Goal: Task Accomplishment & Management: Manage account settings

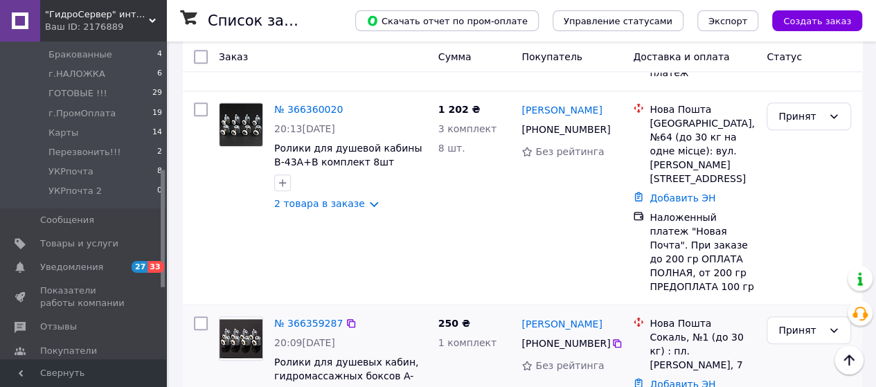
scroll to position [554, 0]
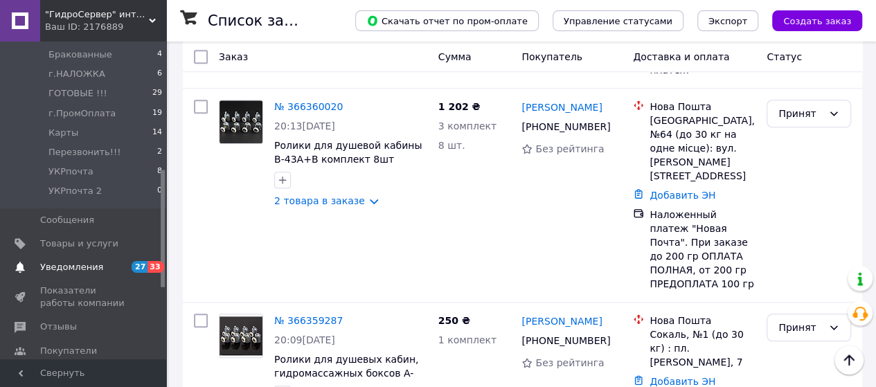
click at [97, 261] on span "Уведомления" at bounding box center [84, 267] width 88 height 12
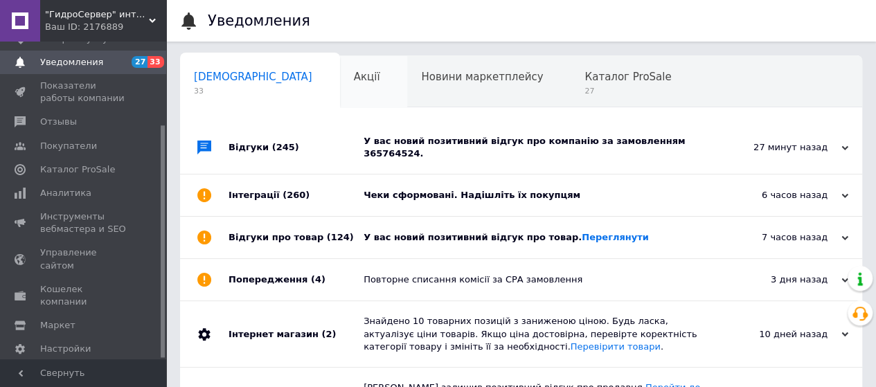
scroll to position [0, 4]
click at [797, 219] on div "7 часов назад [DATE]" at bounding box center [786, 238] width 152 height 42
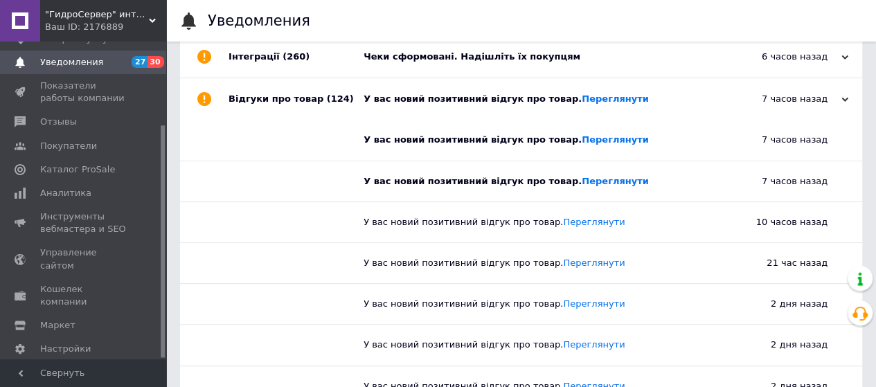
scroll to position [0, 0]
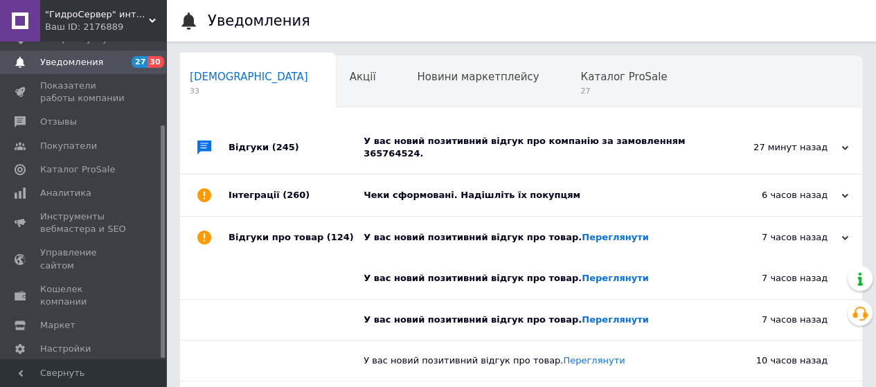
click at [805, 141] on div "27 минут назад" at bounding box center [779, 147] width 139 height 12
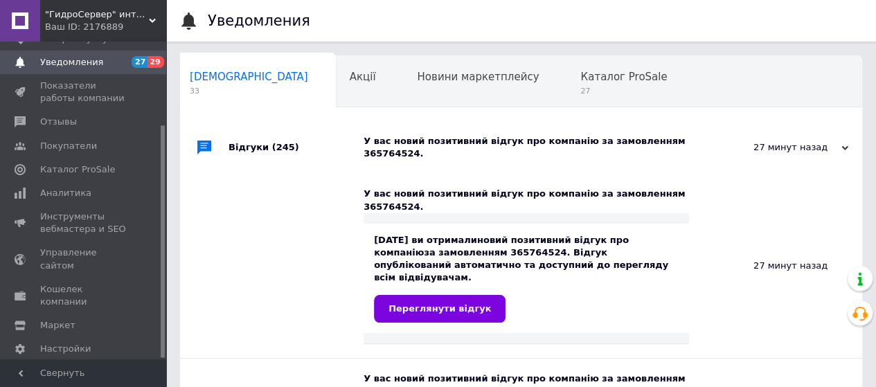
click at [817, 125] on div "27 минут назад [DATE]" at bounding box center [786, 147] width 152 height 53
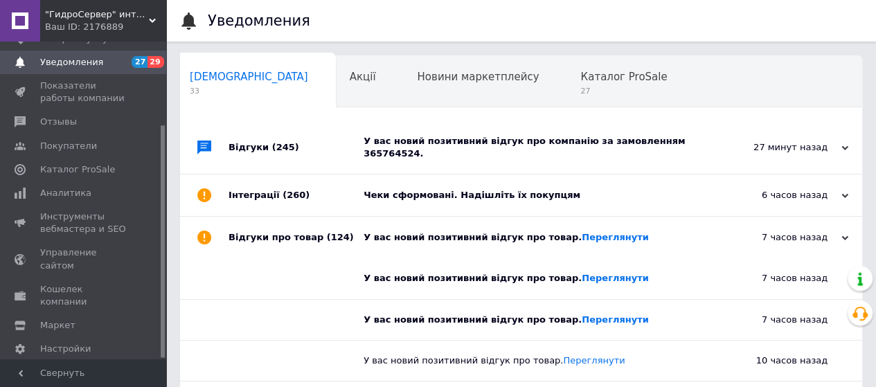
click at [781, 189] on div "6 часов назад" at bounding box center [779, 195] width 139 height 12
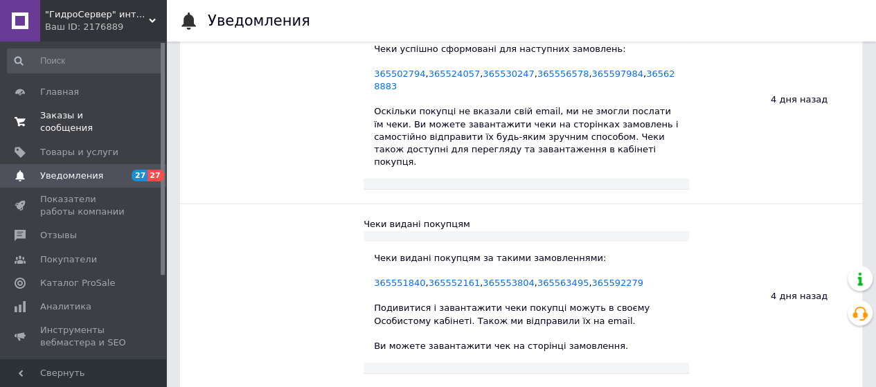
click at [100, 118] on span "Заказы и сообщения" at bounding box center [84, 121] width 88 height 25
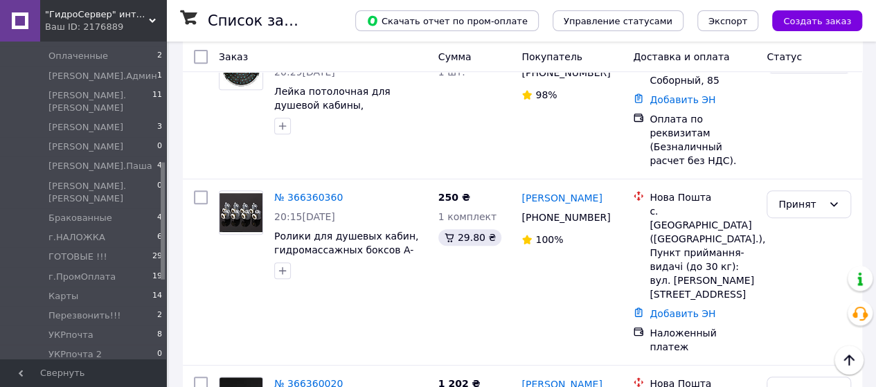
scroll to position [69, 0]
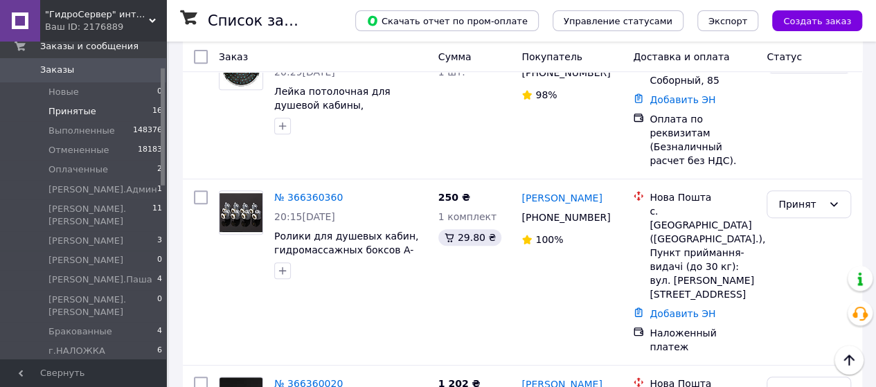
click at [76, 114] on span "Принятые" at bounding box center [72, 111] width 48 height 12
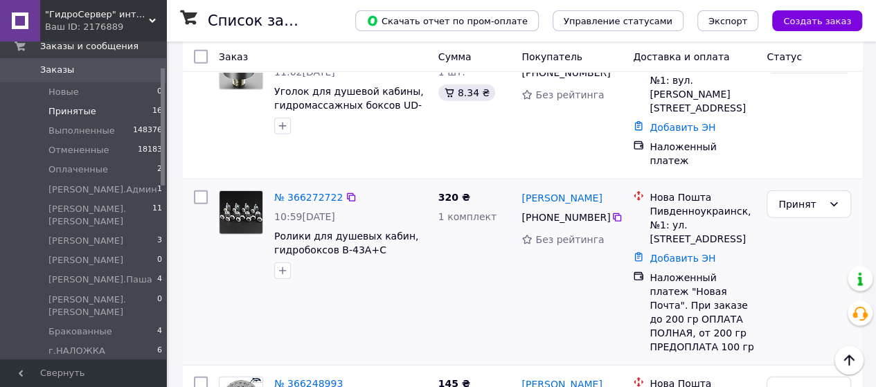
scroll to position [1853, 0]
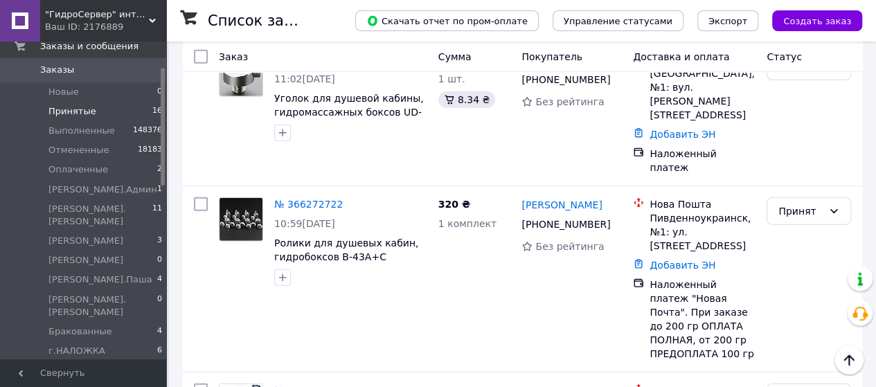
click at [310, 385] on link "№ 366248993" at bounding box center [308, 390] width 69 height 11
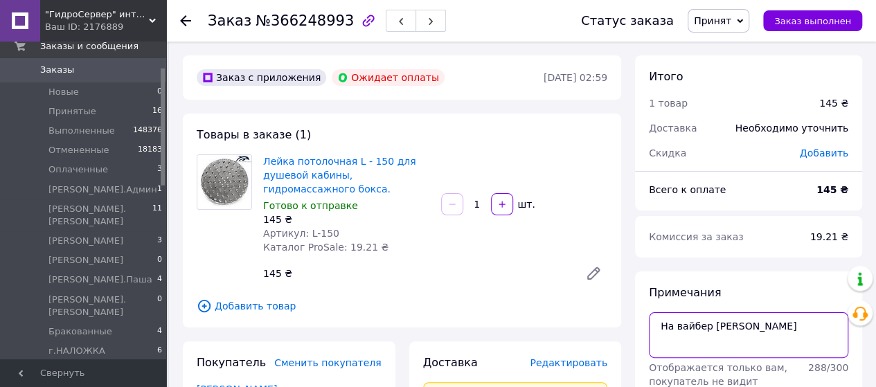
click at [756, 330] on textarea "На вайбер [PERSON_NAME]" at bounding box center [748, 335] width 199 height 46
drag, startPoint x: 741, startPoint y: 326, endPoint x: 720, endPoint y: 326, distance: 21.5
click at [720, 326] on textarea "На вайбер А y|g" at bounding box center [748, 335] width 199 height 46
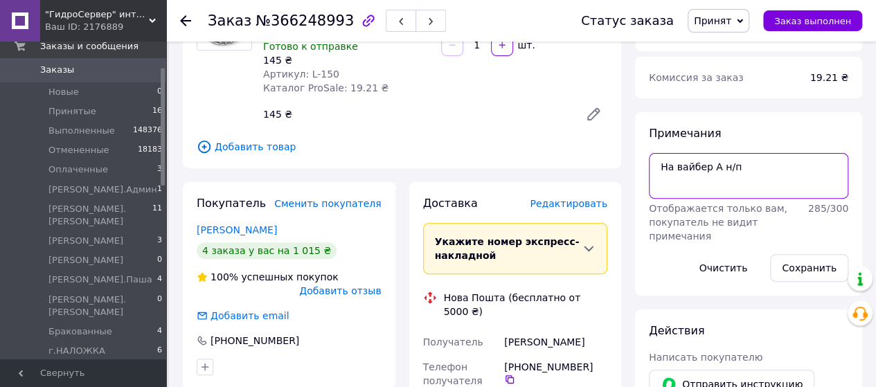
scroll to position [208, 0]
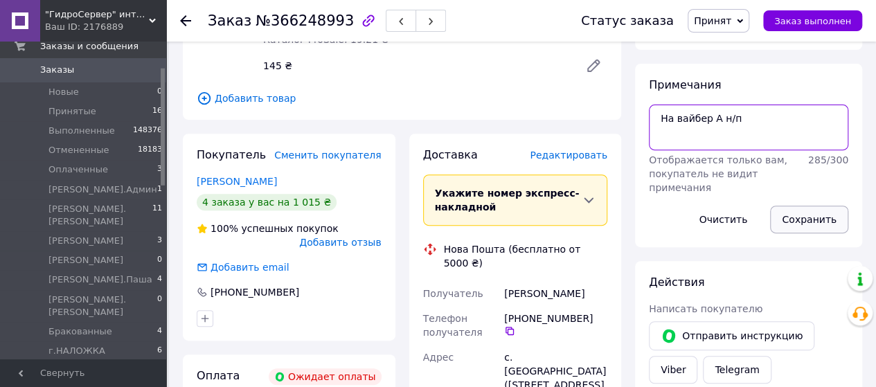
type textarea "На вайбер А н/п"
click at [808, 228] on button "Сохранить" at bounding box center [809, 220] width 78 height 28
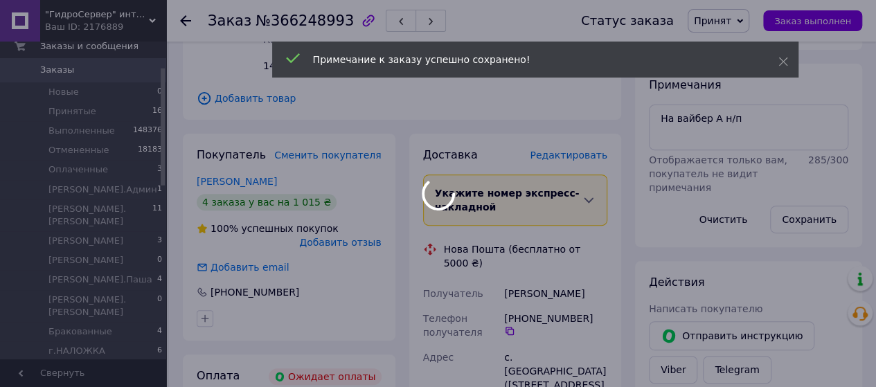
scroll to position [0, 0]
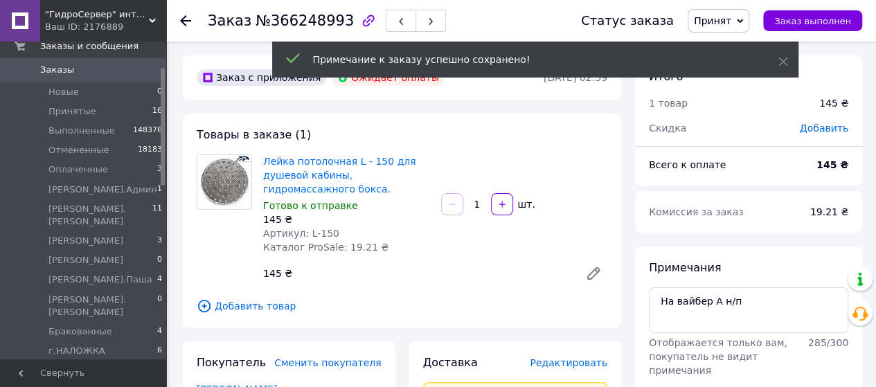
click at [743, 18] on icon at bounding box center [740, 21] width 6 height 6
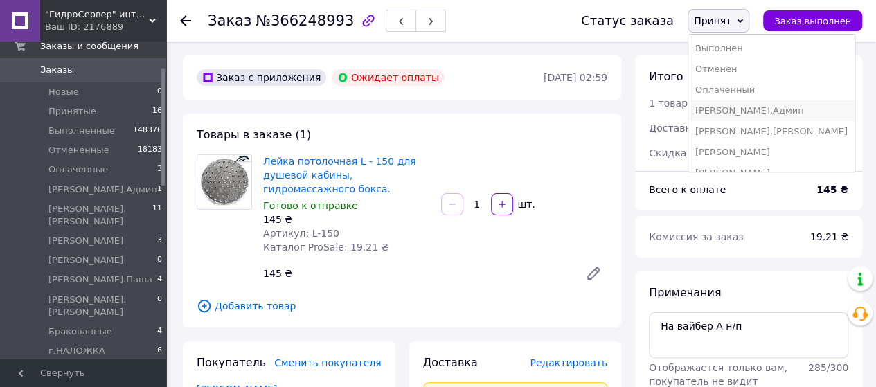
click at [741, 116] on li "[PERSON_NAME].Админ" at bounding box center [772, 110] width 166 height 21
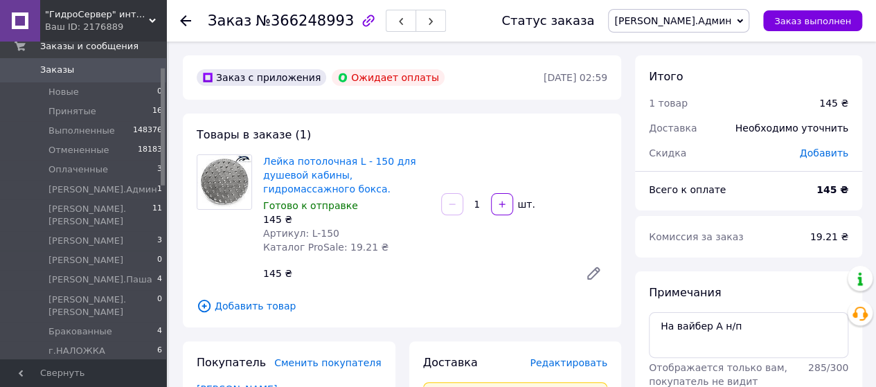
click at [314, 179] on link "Лейка потолочная L - 150 для душевой кабины, гидромассажного бокса." at bounding box center [339, 175] width 153 height 39
click at [182, 19] on use at bounding box center [185, 20] width 11 height 11
